Goal: Transaction & Acquisition: Purchase product/service

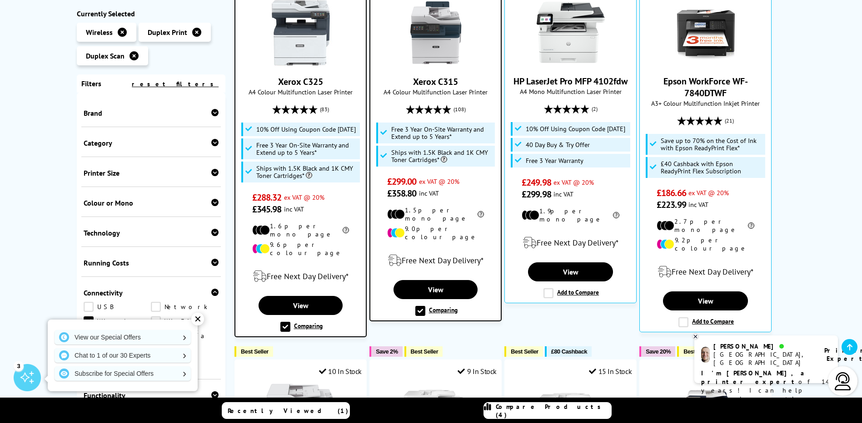
scroll to position [227, 0]
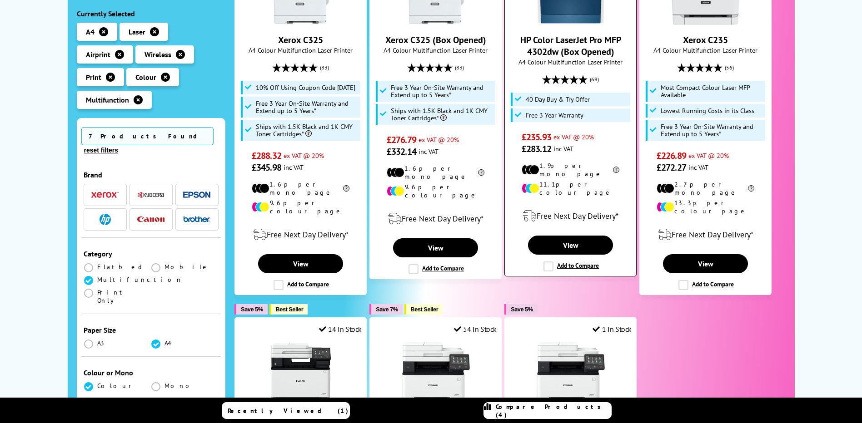
scroll to position [320, 0]
